Goal: Task Accomplishment & Management: Complete application form

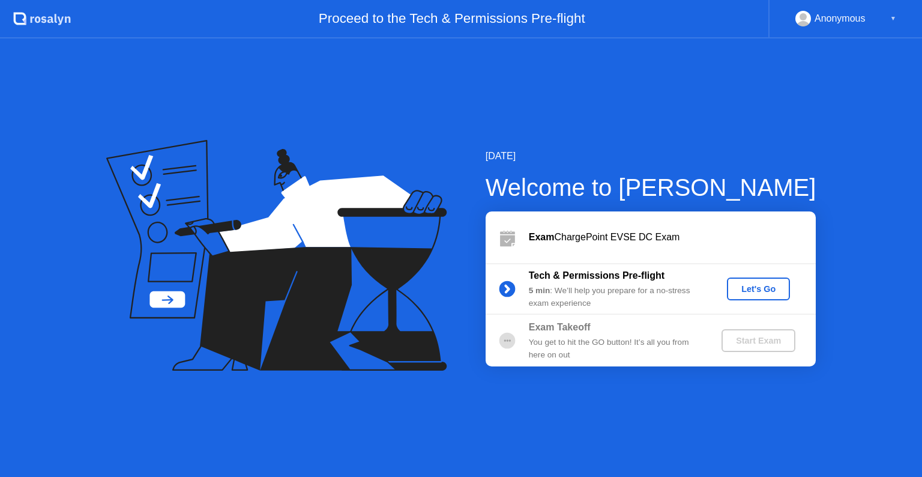
click at [762, 286] on div "Let's Go" at bounding box center [758, 289] width 53 height 10
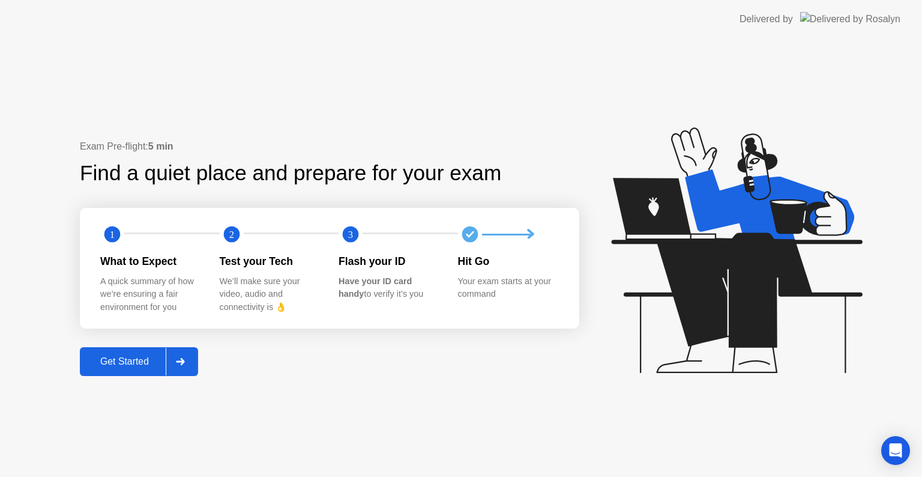
click at [133, 357] on div "Get Started" at bounding box center [124, 361] width 82 height 11
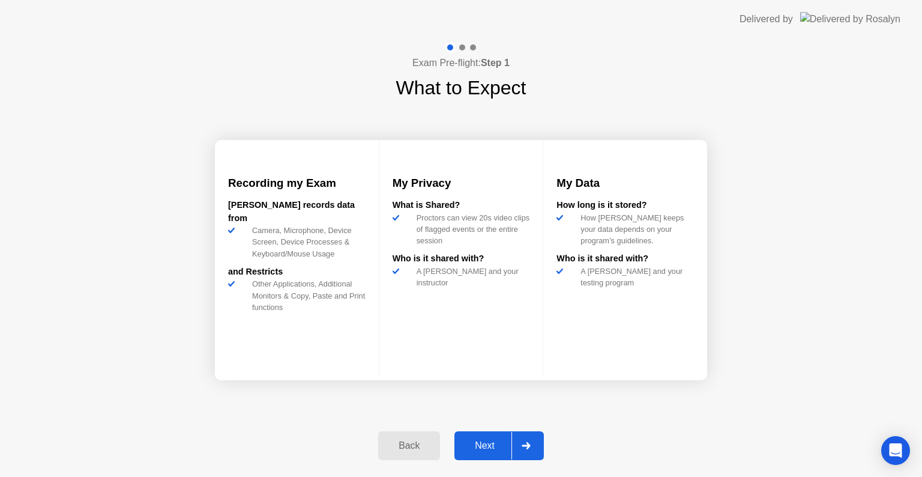
click at [480, 448] on div "Next" at bounding box center [484, 445] width 53 height 11
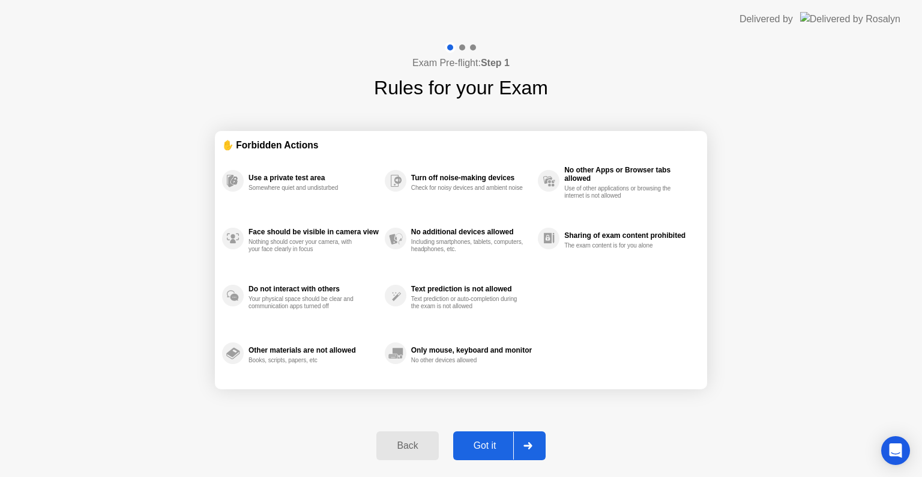
click at [480, 448] on div "Got it" at bounding box center [485, 445] width 56 height 11
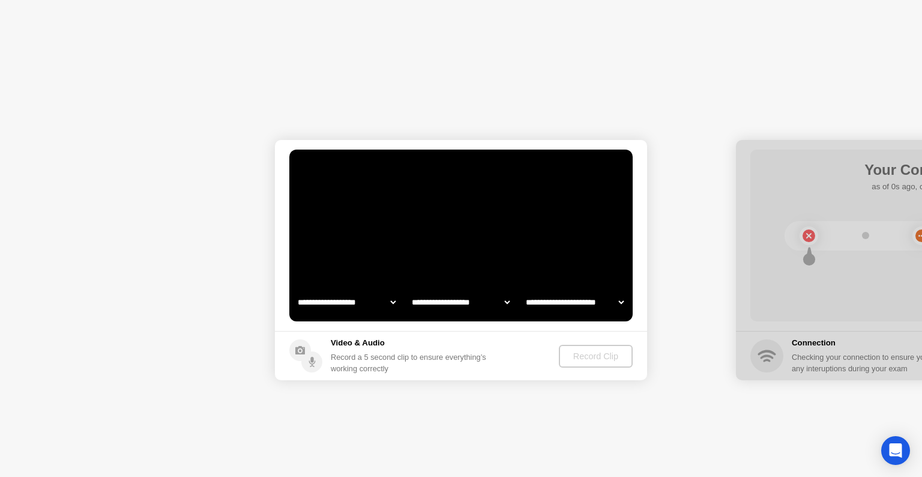
select select "**********"
select select "*******"
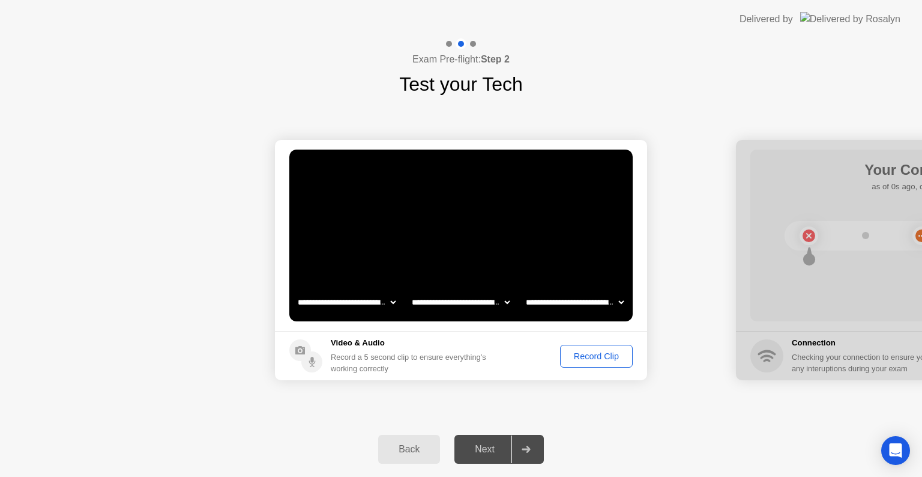
click at [597, 355] on div "Record Clip" at bounding box center [596, 356] width 64 height 10
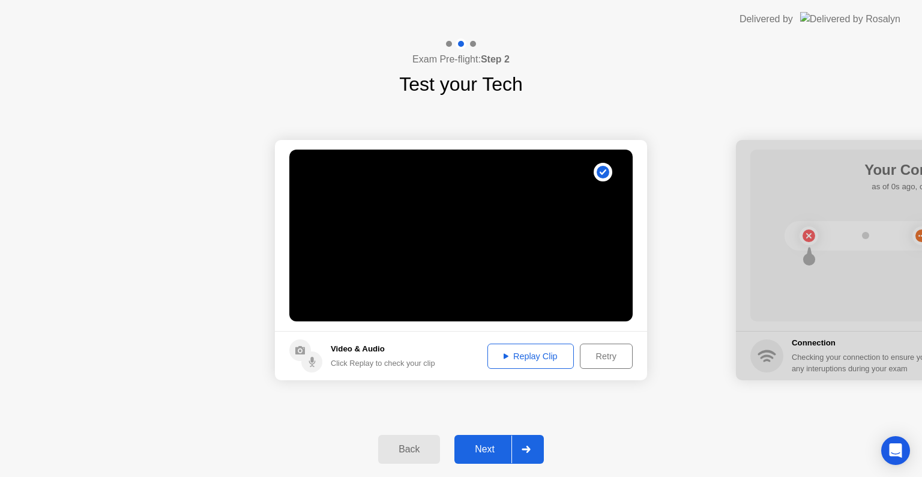
click at [488, 444] on div "Next" at bounding box center [484, 449] width 53 height 11
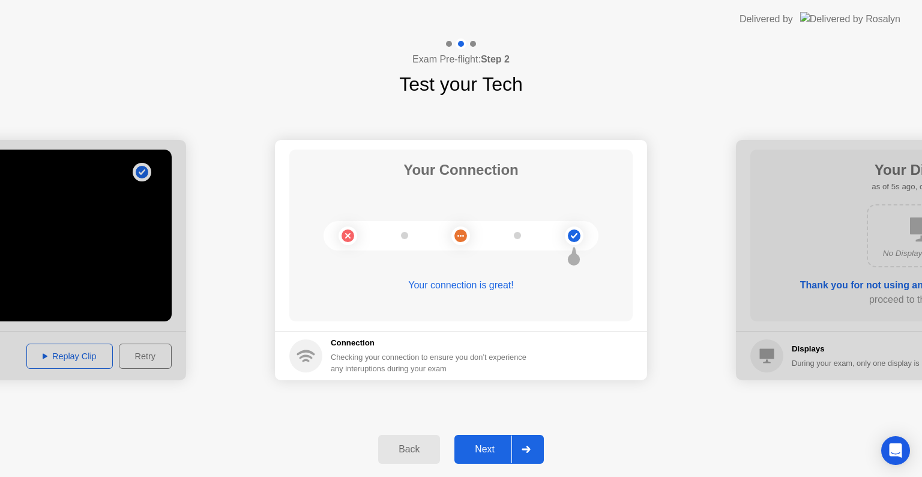
click at [488, 444] on div "Next" at bounding box center [484, 449] width 53 height 11
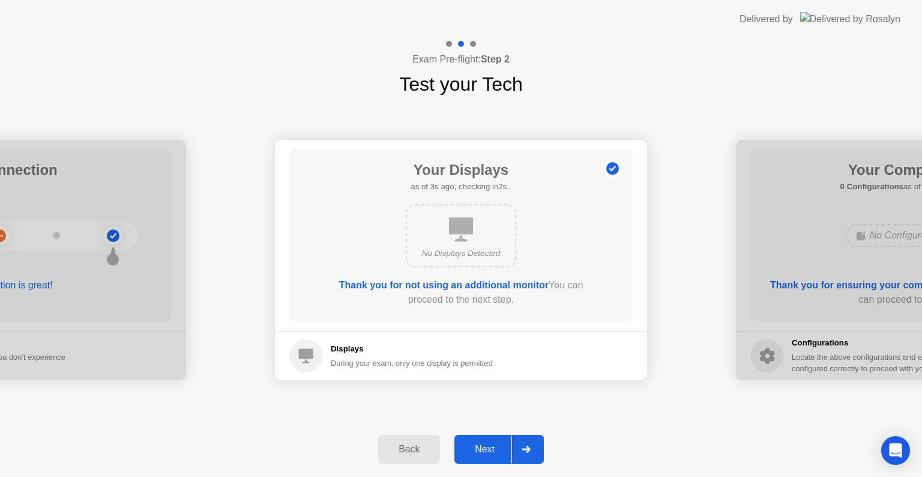
click at [488, 444] on div "Next" at bounding box center [484, 449] width 53 height 11
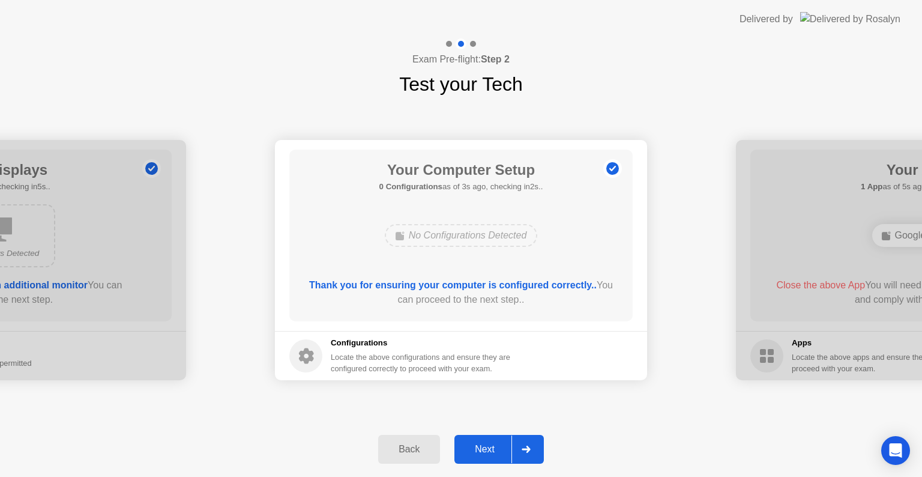
click at [488, 444] on div "Next" at bounding box center [484, 449] width 53 height 11
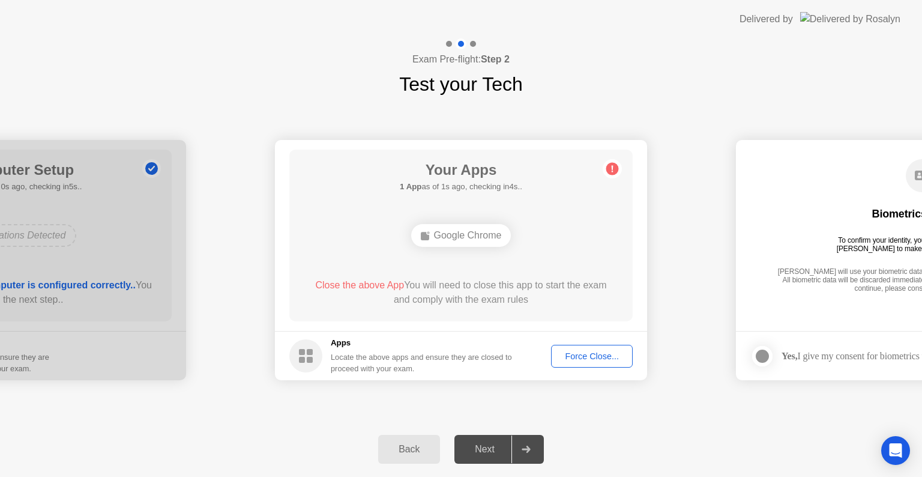
click at [585, 351] on div "Force Close..." at bounding box center [591, 356] width 73 height 10
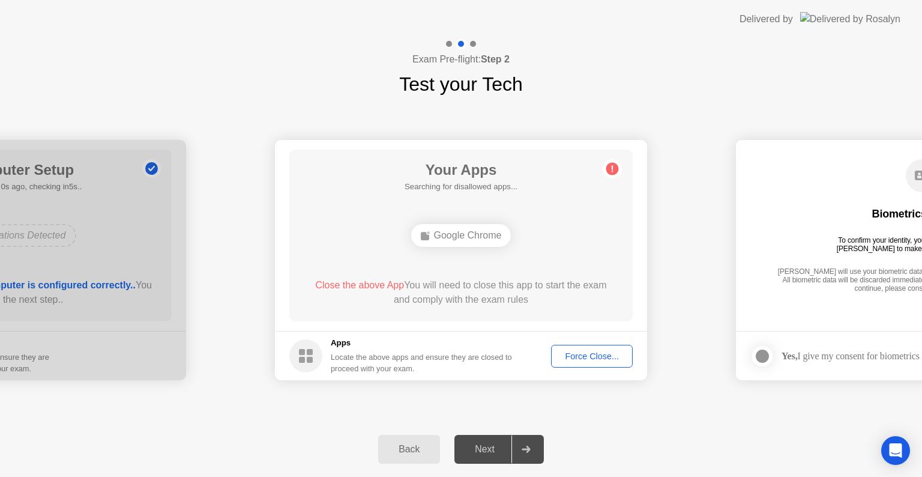
click at [581, 360] on div "Force Close..." at bounding box center [591, 356] width 73 height 10
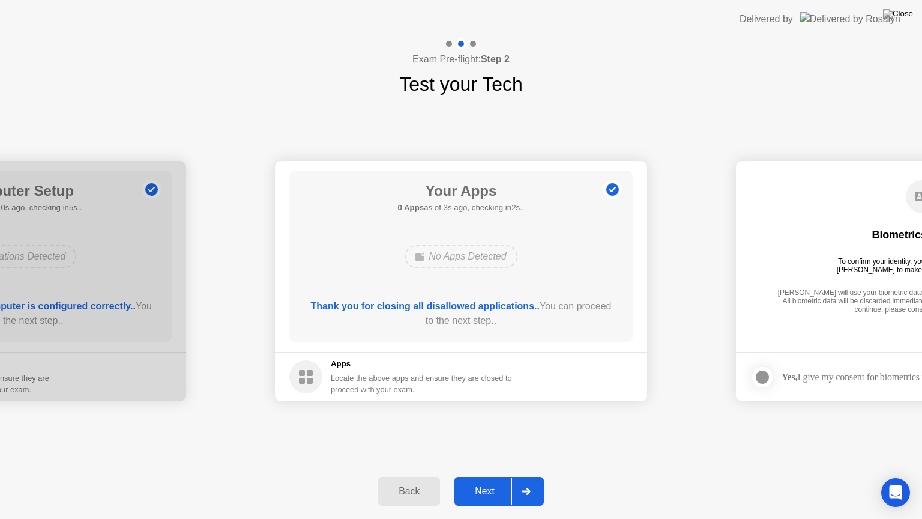
click at [482, 476] on div "Next" at bounding box center [484, 491] width 53 height 11
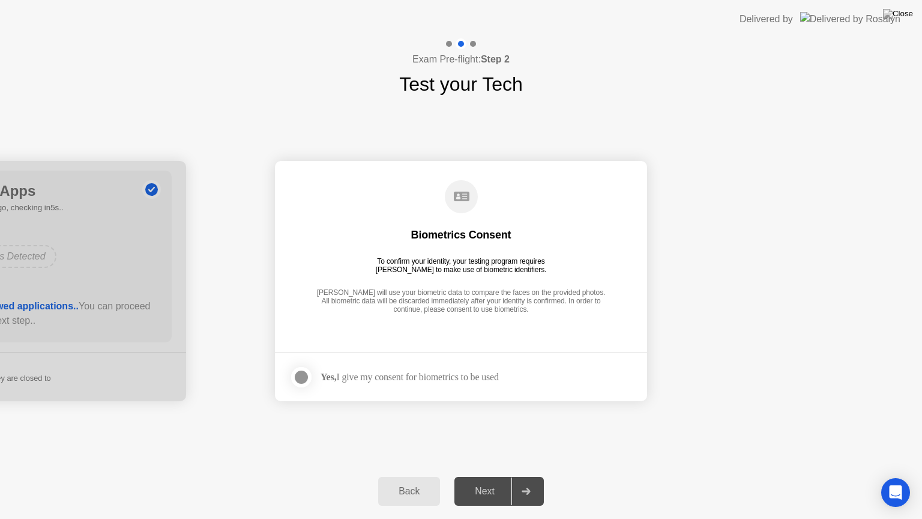
click at [298, 376] on div at bounding box center [301, 377] width 14 height 14
click at [486, 476] on div "Next" at bounding box center [484, 491] width 53 height 11
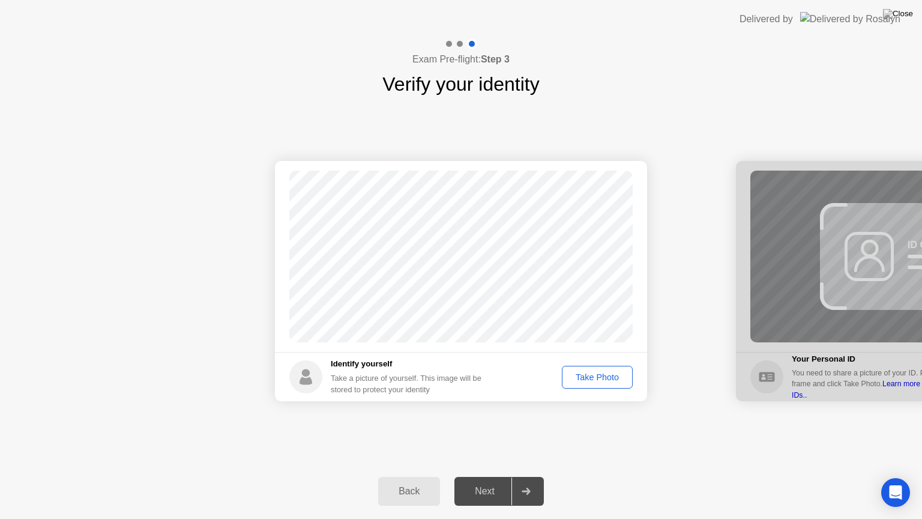
click at [595, 377] on div "Take Photo" at bounding box center [597, 377] width 62 height 10
click at [478, 476] on div "Next" at bounding box center [484, 491] width 53 height 11
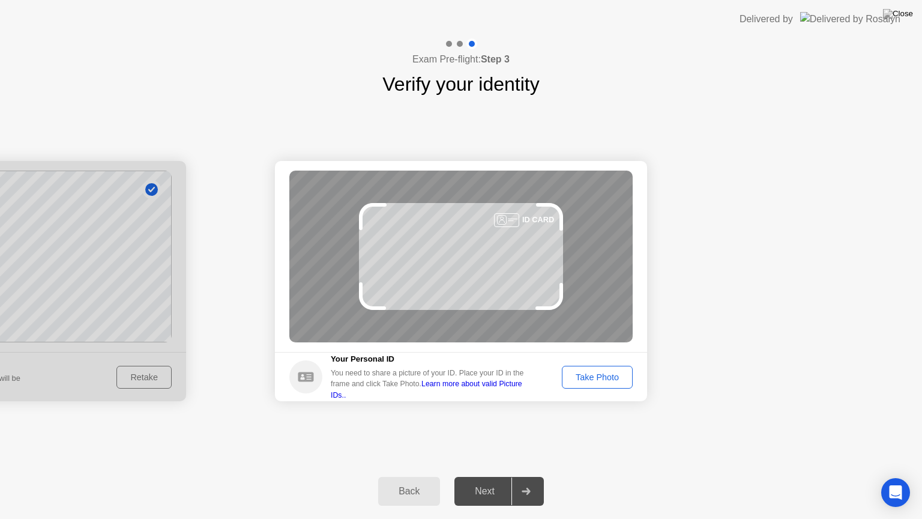
click at [597, 378] on div "Take Photo" at bounding box center [597, 377] width 62 height 10
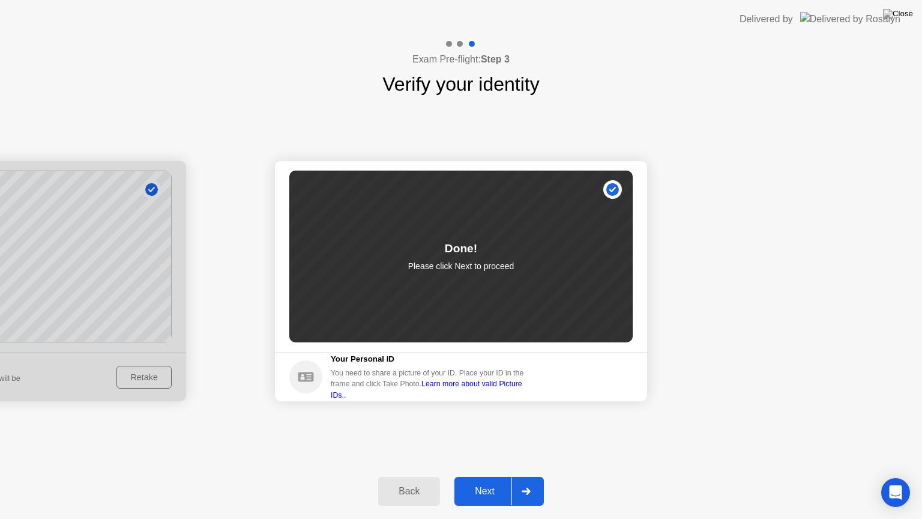
click at [484, 476] on div "Next" at bounding box center [484, 491] width 53 height 11
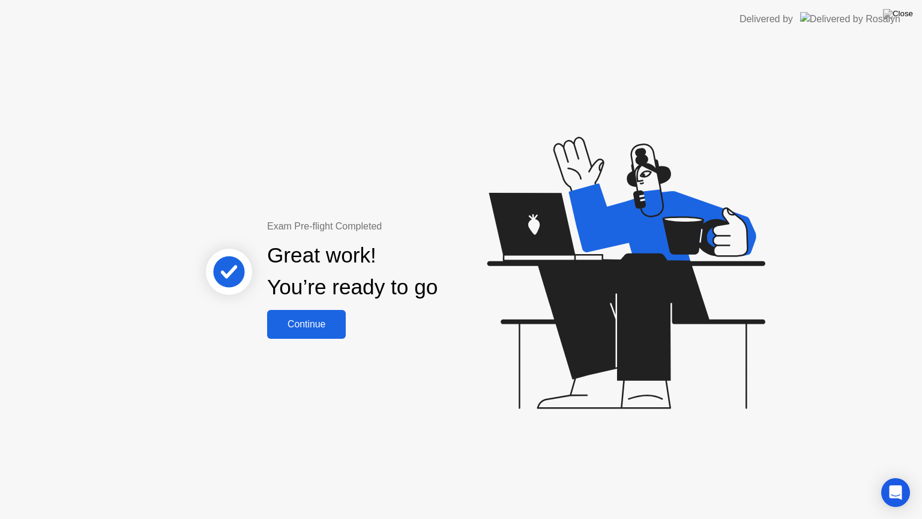
click at [326, 320] on div "Continue" at bounding box center [306, 324] width 71 height 11
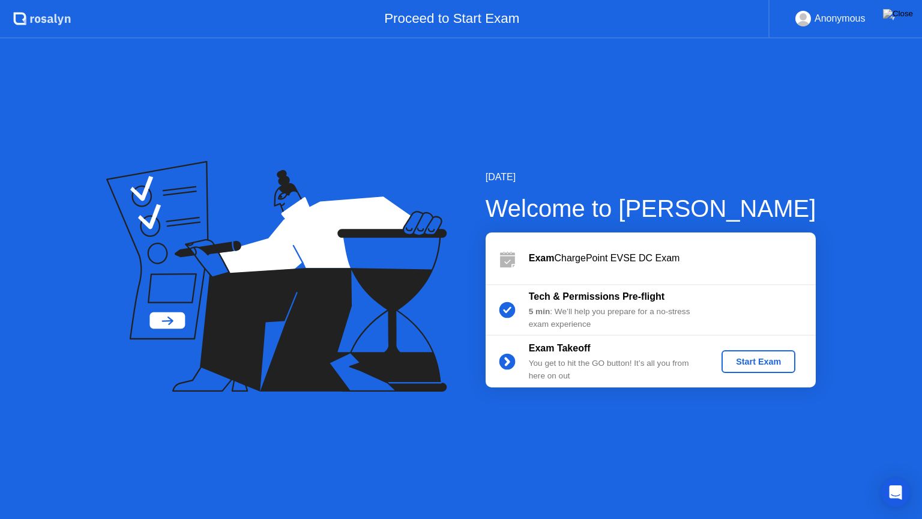
click at [760, 367] on button "Start Exam" at bounding box center [758, 361] width 74 height 23
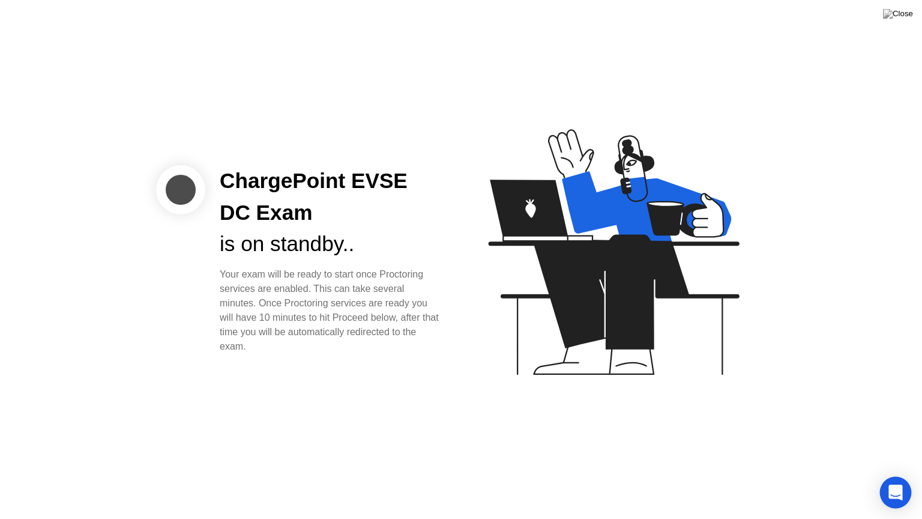
click at [888, 476] on div "Open Intercom Messenger" at bounding box center [896, 493] width 32 height 32
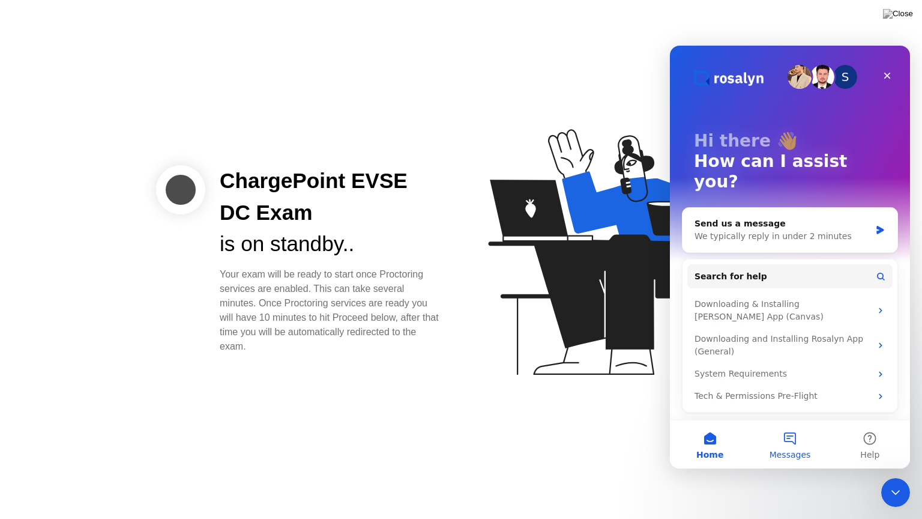
click at [790, 454] on span "Messages" at bounding box center [789, 454] width 41 height 8
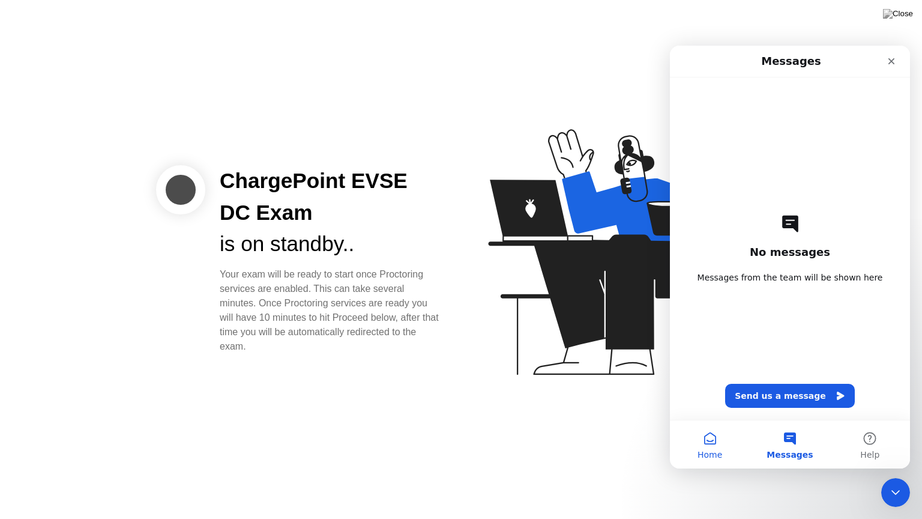
click at [702, 445] on button "Home" at bounding box center [710, 444] width 80 height 48
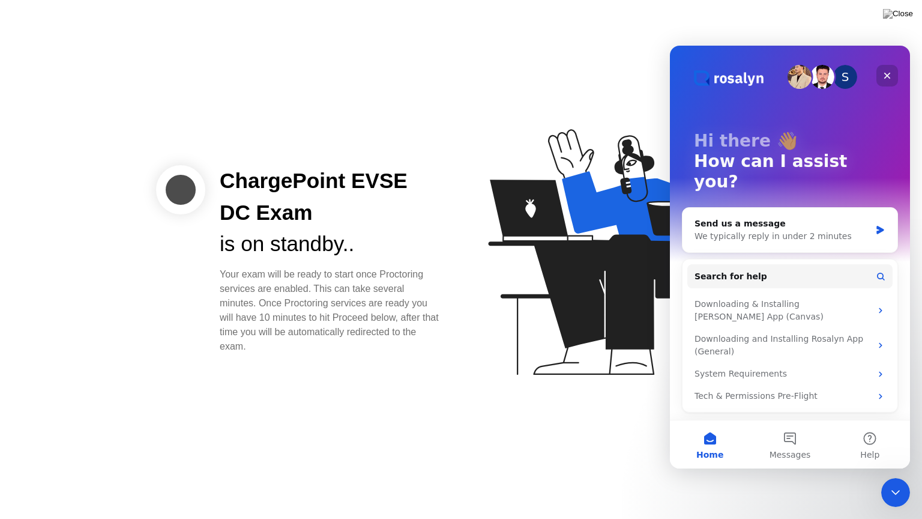
click at [890, 78] on icon "Close" at bounding box center [887, 76] width 10 height 10
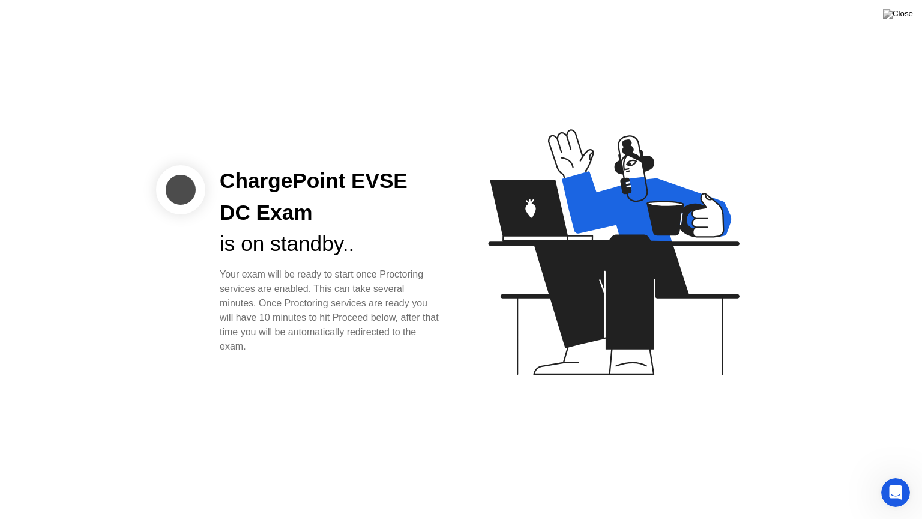
click at [391, 240] on div "is on standby.." at bounding box center [331, 244] width 222 height 32
click at [902, 16] on img at bounding box center [898, 14] width 30 height 10
click at [903, 15] on img at bounding box center [898, 14] width 30 height 10
